Goal: Book appointment/travel/reservation

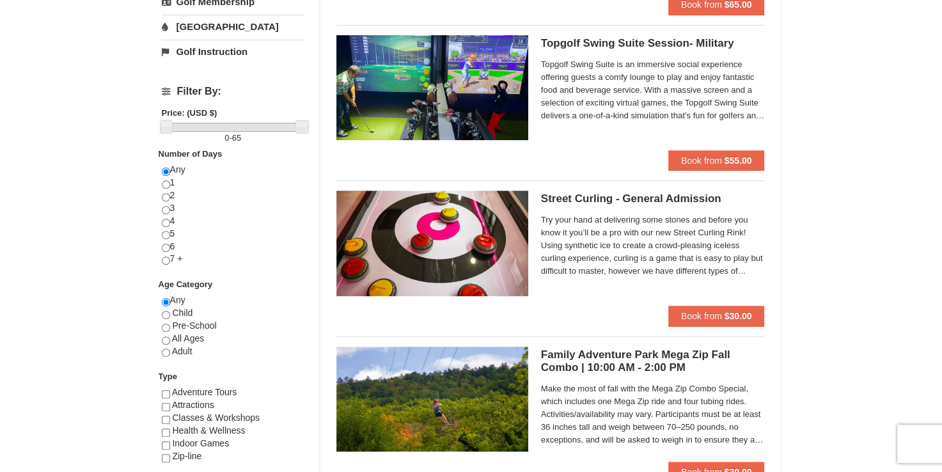
scroll to position [640, 0]
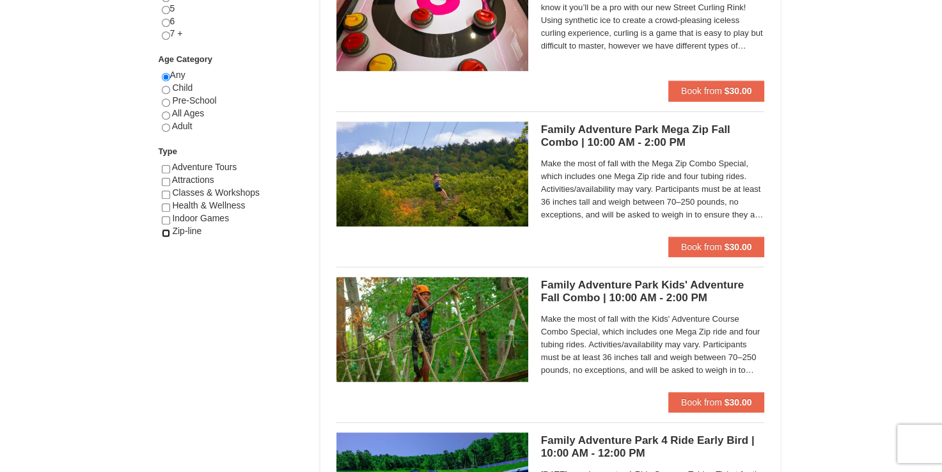
click at [166, 233] on input "checkbox" at bounding box center [166, 233] width 8 height 8
checkbox input "true"
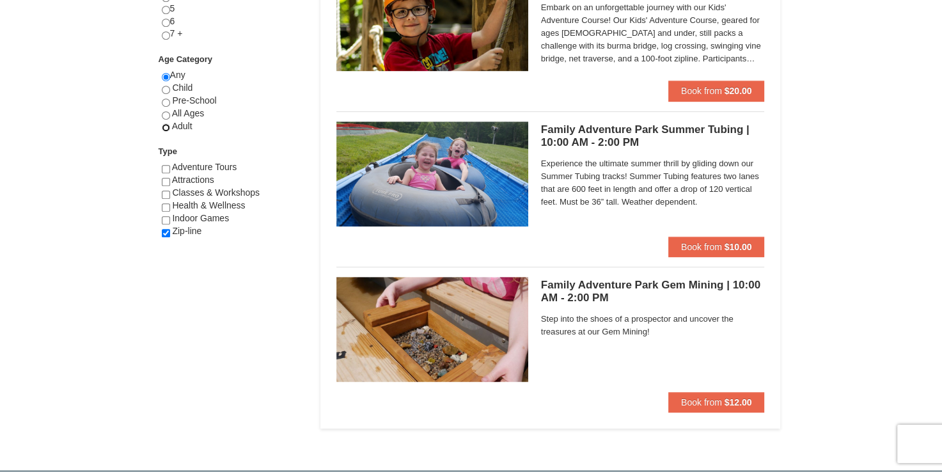
click at [164, 127] on input "radio" at bounding box center [166, 127] width 8 height 8
radio input "true"
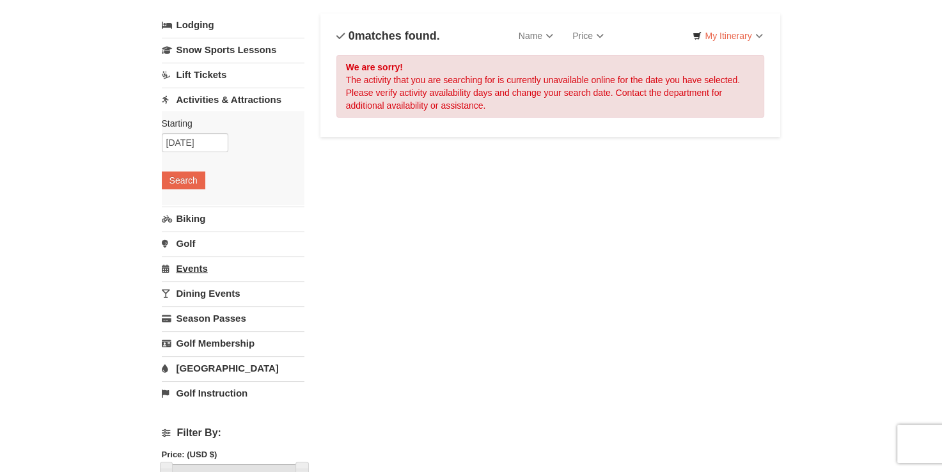
scroll to position [64, 0]
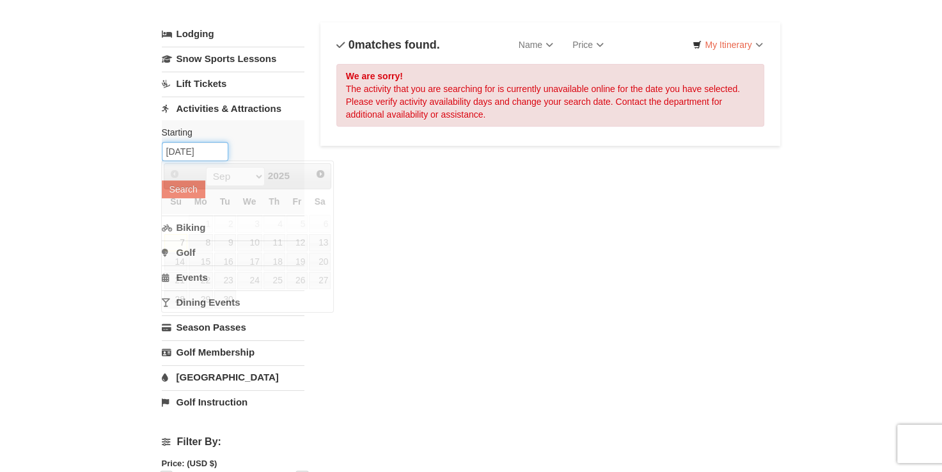
click at [209, 152] on input "09/07/2025" at bounding box center [195, 151] width 67 height 19
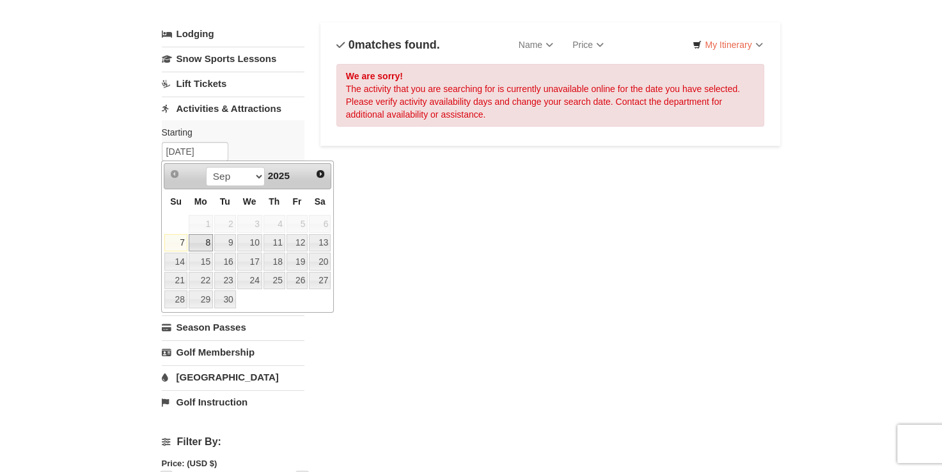
click at [203, 242] on link "8" at bounding box center [201, 243] width 24 height 18
type input "[DATE]"
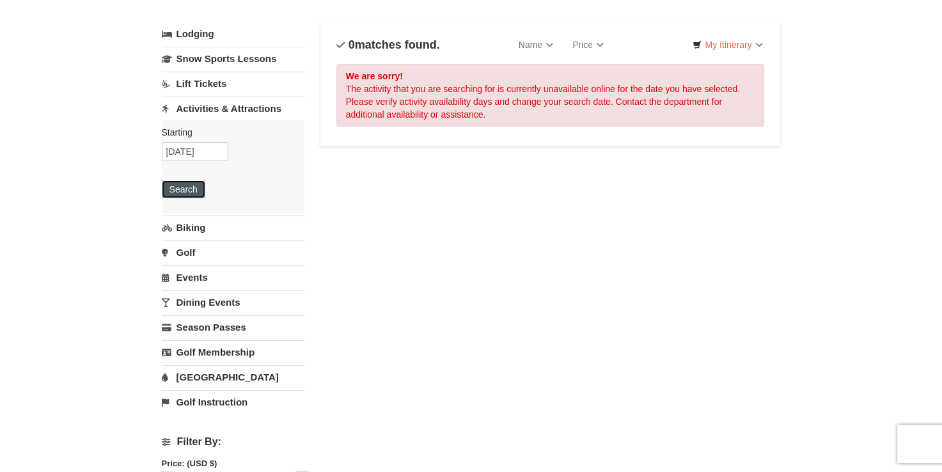
click at [187, 180] on button "Search" at bounding box center [184, 189] width 44 height 18
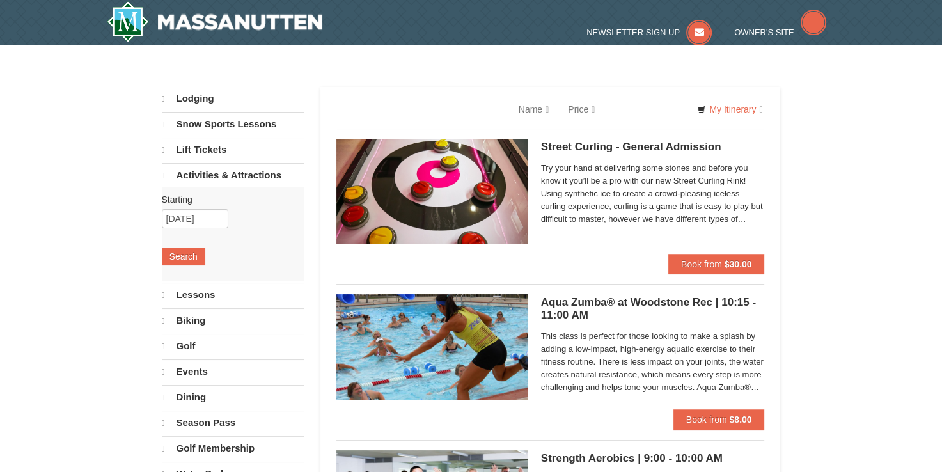
select select "9"
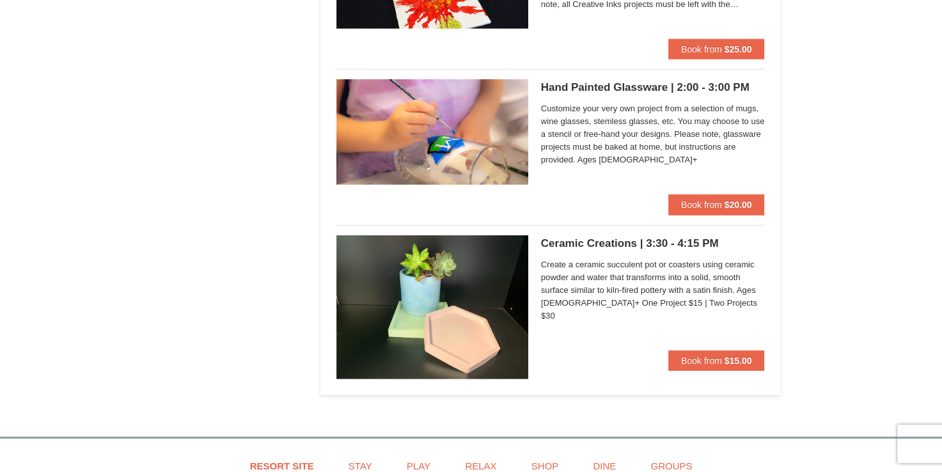
scroll to position [3327, 0]
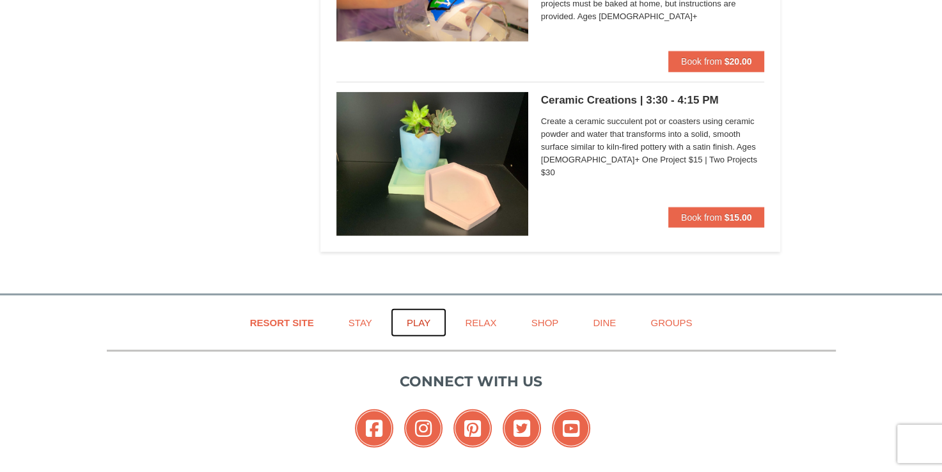
click at [400, 319] on link "Play" at bounding box center [419, 322] width 56 height 29
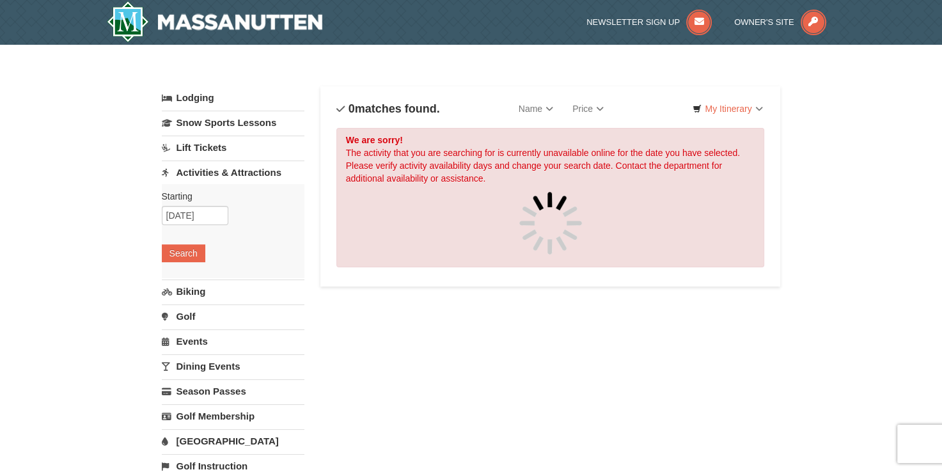
click at [248, 173] on link "Activities & Attractions" at bounding box center [233, 173] width 143 height 24
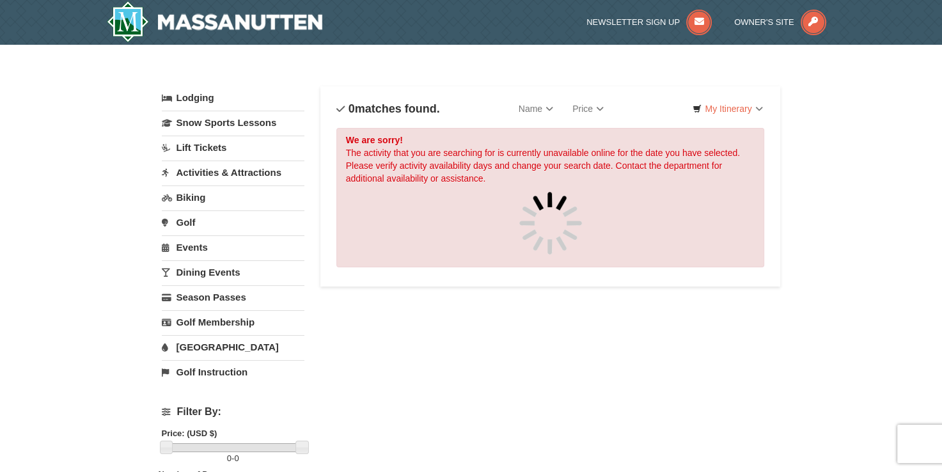
click at [248, 175] on link "Activities & Attractions" at bounding box center [233, 173] width 143 height 24
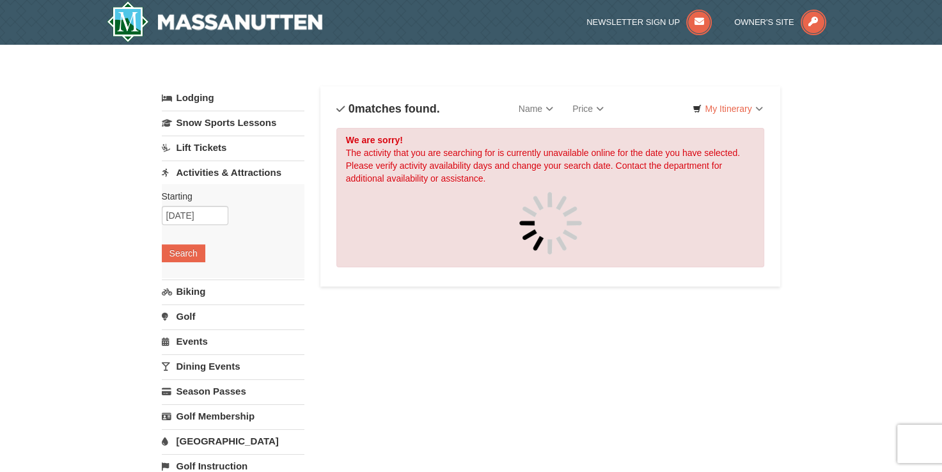
click at [248, 175] on link "Activities & Attractions" at bounding box center [233, 173] width 143 height 24
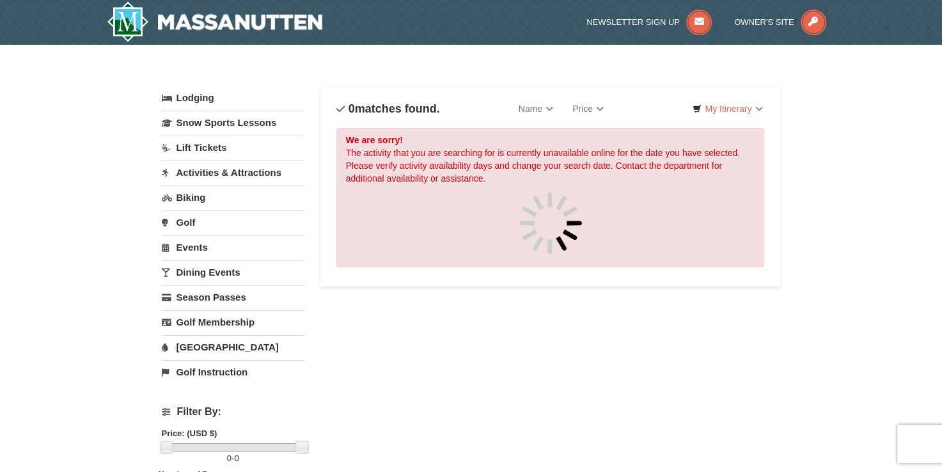
click at [248, 175] on link "Activities & Attractions" at bounding box center [233, 173] width 143 height 24
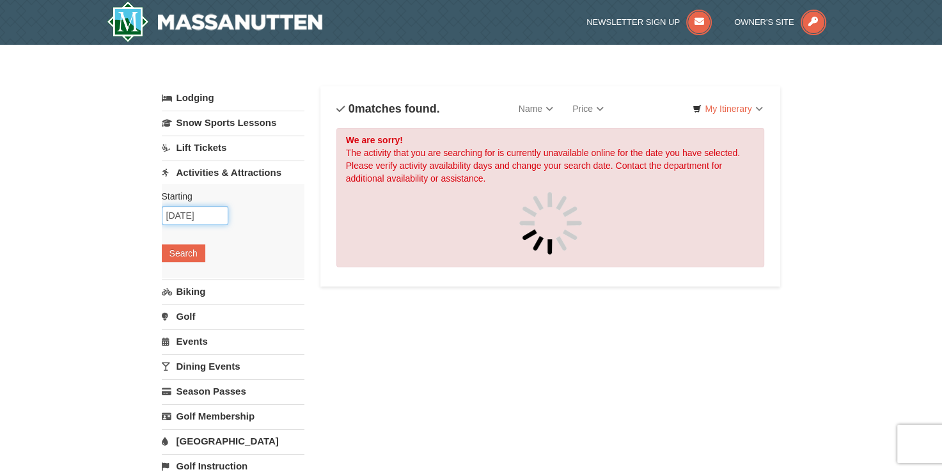
click at [215, 218] on input "09/09/2025" at bounding box center [195, 215] width 67 height 19
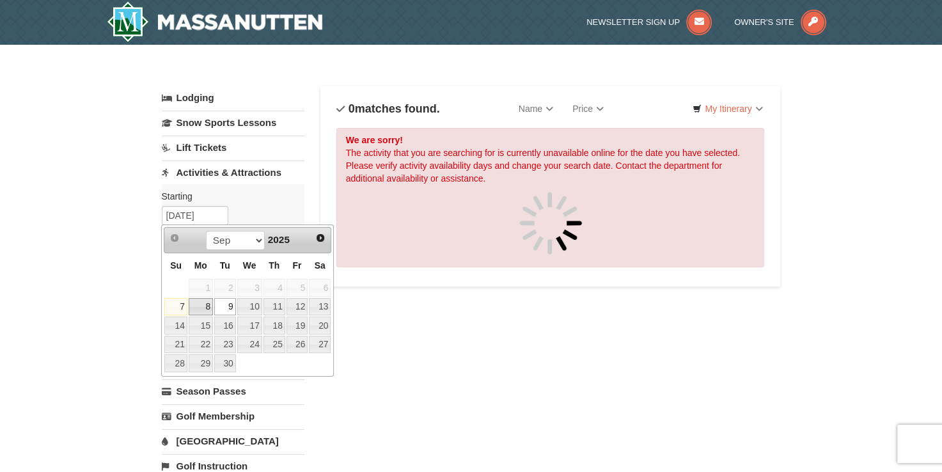
click at [207, 305] on link "8" at bounding box center [201, 307] width 24 height 18
type input "[DATE]"
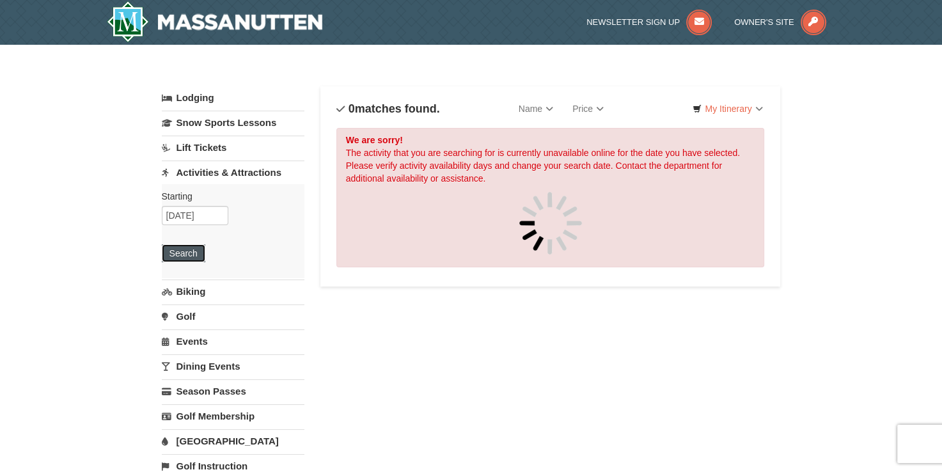
click at [189, 250] on button "Search" at bounding box center [184, 253] width 44 height 18
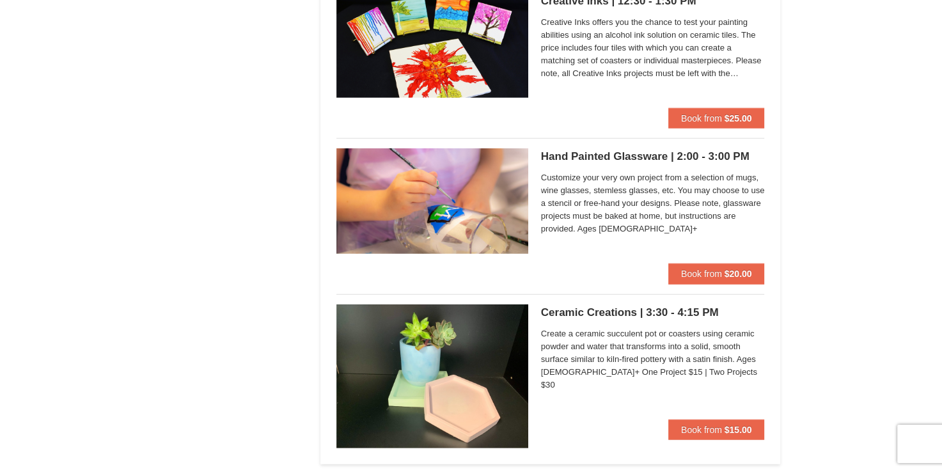
scroll to position [3067, 0]
